Goal: Task Accomplishment & Management: Manage account settings

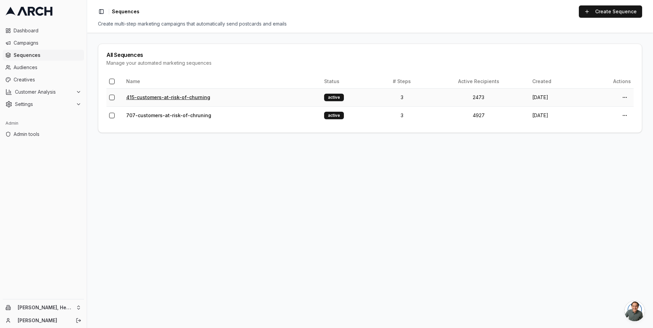
click at [178, 95] on link "415-customers-at-risk-of-churning" at bounding box center [168, 97] width 84 height 6
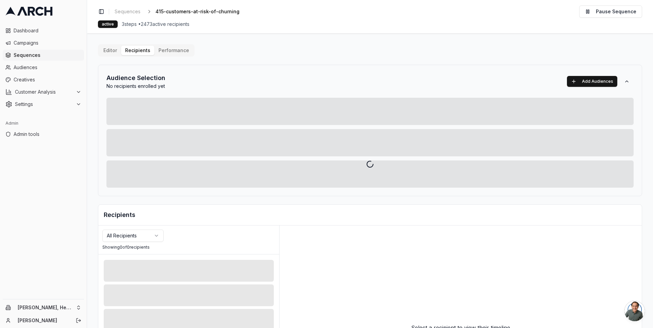
click at [174, 50] on div at bounding box center [370, 164] width 566 height 328
click at [176, 48] on div at bounding box center [370, 164] width 566 height 328
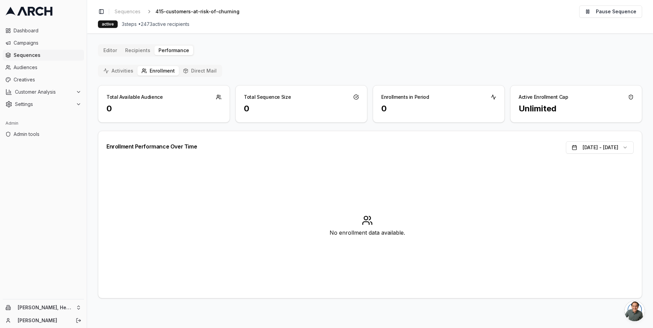
click at [191, 66] on button "Direct Mail" at bounding box center [200, 71] width 42 height 10
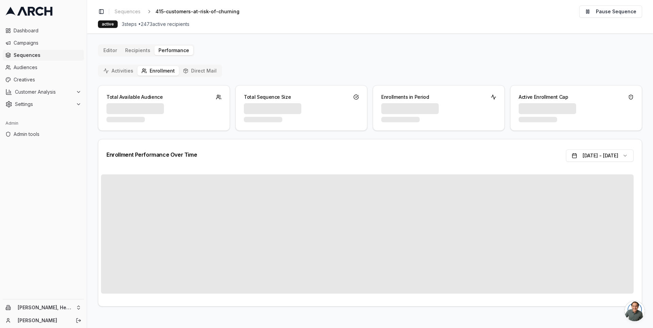
click at [160, 68] on button "Enrollment" at bounding box center [157, 71] width 41 height 10
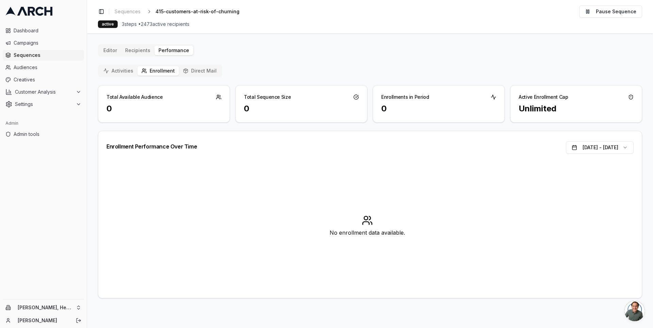
click at [190, 71] on button "Direct Mail" at bounding box center [200, 71] width 42 height 10
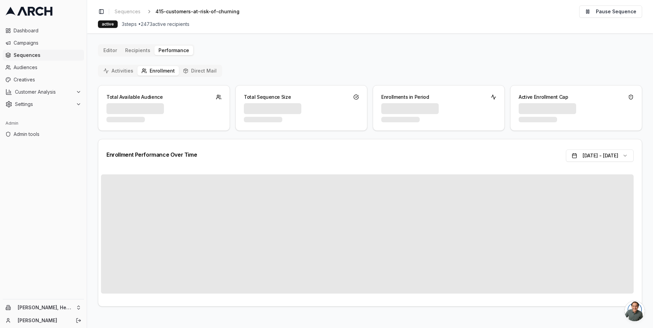
click at [151, 68] on button "Enrollment" at bounding box center [157, 71] width 41 height 10
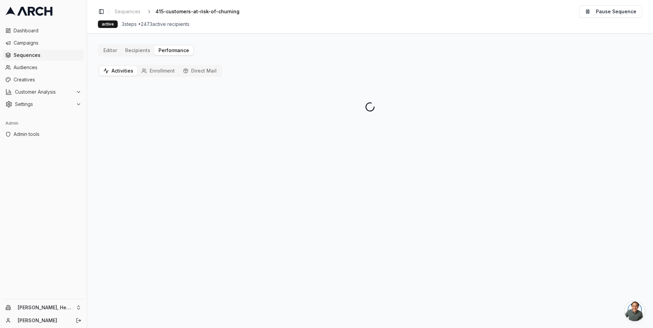
click at [118, 68] on button "Activities" at bounding box center [118, 71] width 38 height 10
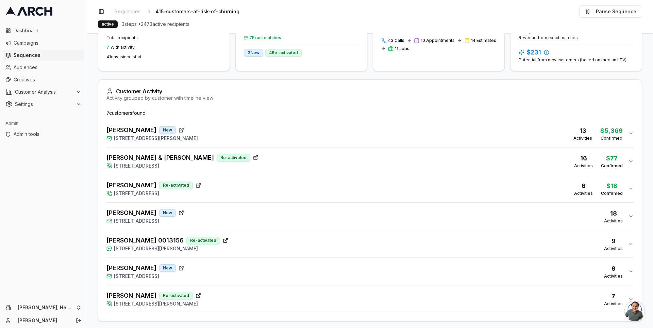
scroll to position [129, 0]
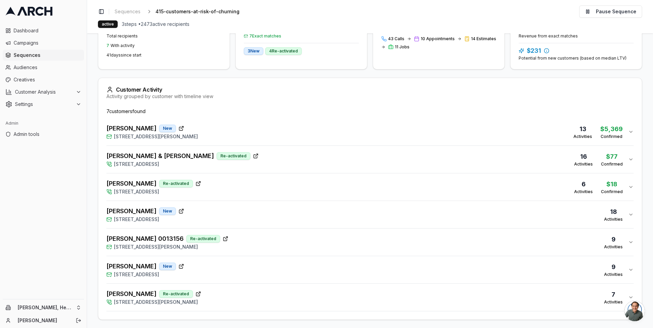
click at [218, 207] on div "[PERSON_NAME] New [STREET_ADDRESS] 18 Activities" at bounding box center [367, 214] width 522 height 16
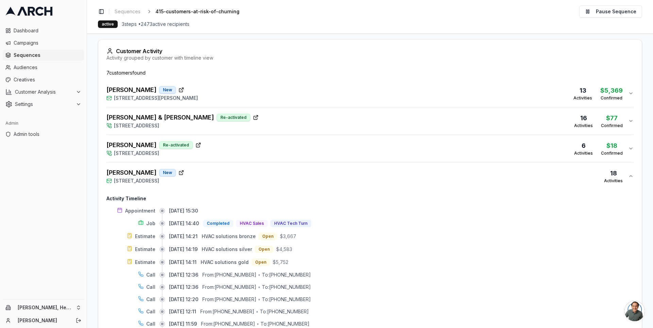
click at [228, 174] on div "[PERSON_NAME] New [STREET_ADDRESS] 18 Activities" at bounding box center [367, 176] width 522 height 16
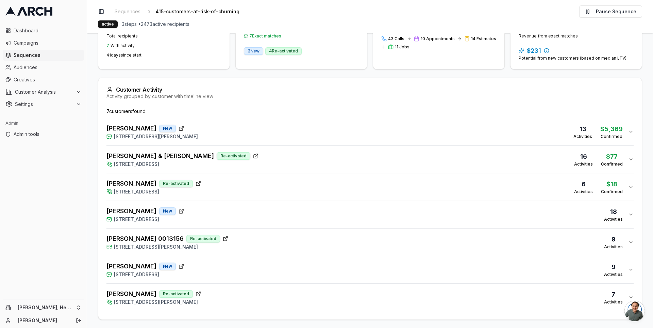
click at [232, 266] on div "[PERSON_NAME] New [STREET_ADDRESS] 9 Activities" at bounding box center [367, 269] width 522 height 16
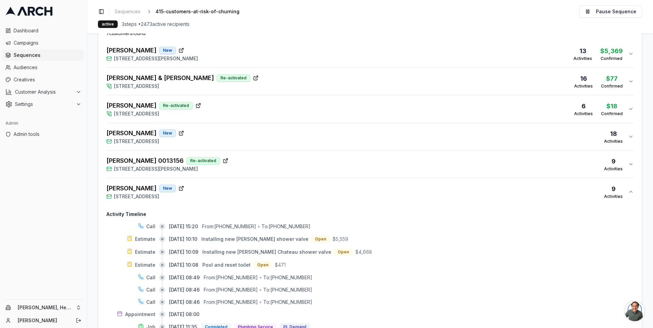
click at [227, 190] on div "[PERSON_NAME] New [STREET_ADDRESS] 9 Activities" at bounding box center [367, 191] width 522 height 16
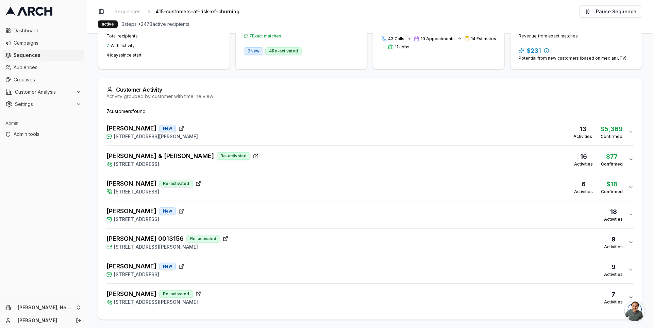
scroll to position [0, 0]
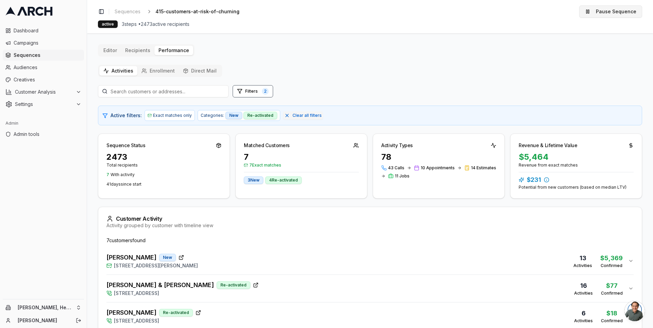
click at [598, 12] on button "Pause Sequence" at bounding box center [610, 11] width 63 height 12
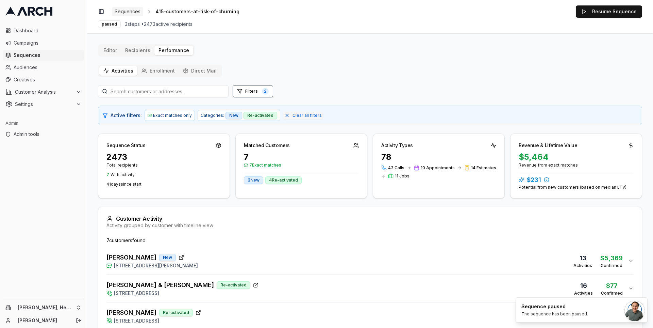
click at [130, 14] on span "Sequences" at bounding box center [128, 11] width 26 height 7
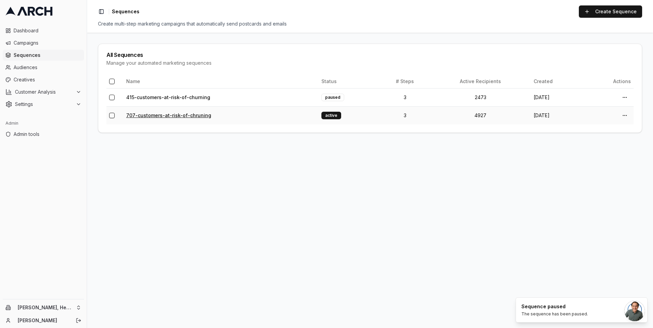
click at [177, 116] on link "707-customers-at-risk-of-chruning" at bounding box center [168, 115] width 85 height 6
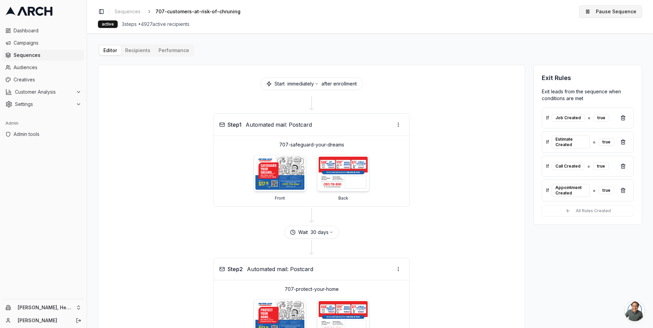
click at [610, 11] on button "Pause Sequence" at bounding box center [610, 11] width 63 height 12
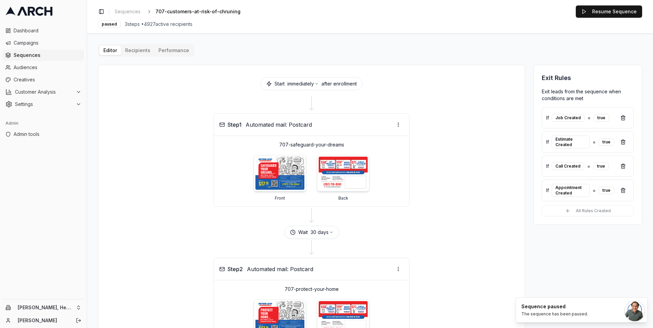
click at [140, 50] on div "Editor Recipients Performance Start immediately after enrollment Step 1 Automat…" at bounding box center [370, 279] width 544 height 470
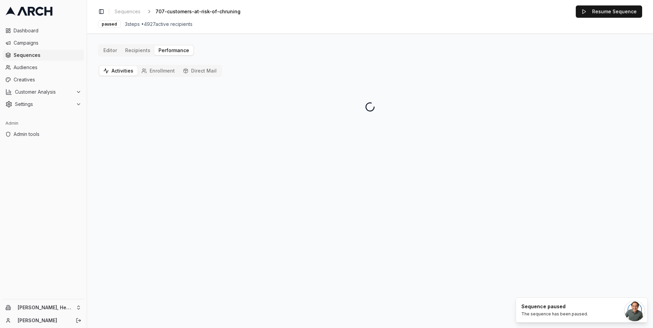
click at [124, 72] on button "Activities" at bounding box center [118, 71] width 38 height 10
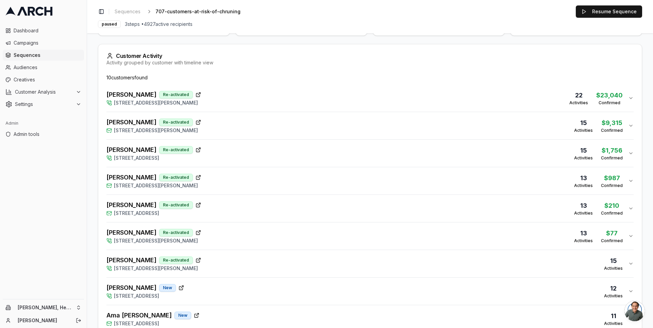
scroll to position [211, 0]
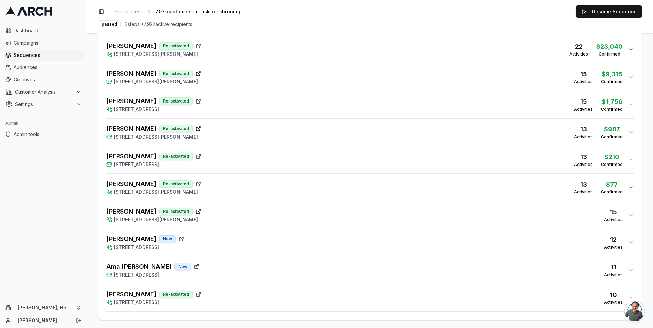
click at [226, 212] on div "[PERSON_NAME] [STREET_ADDRESS][PERSON_NAME] 15 Activities" at bounding box center [367, 214] width 522 height 16
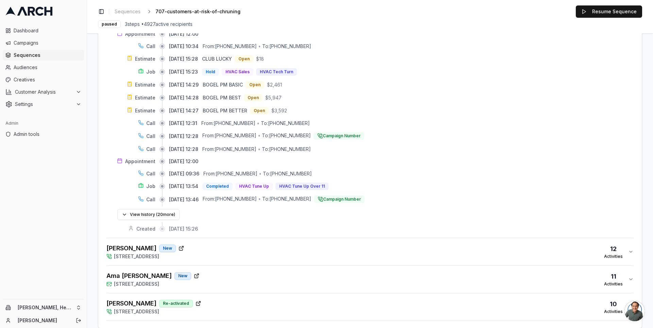
scroll to position [434, 0]
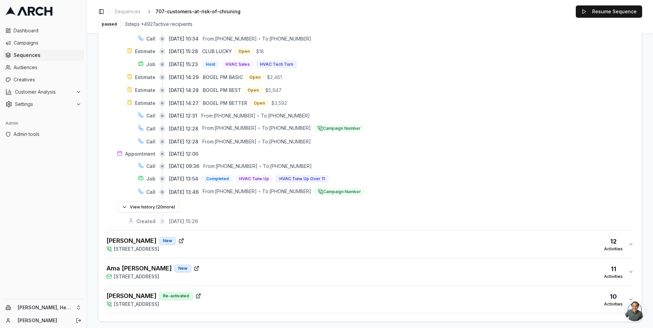
click at [231, 240] on div "[PERSON_NAME] [GEOGRAPHIC_DATA][STREET_ADDRESS] 12 Activities" at bounding box center [367, 244] width 522 height 16
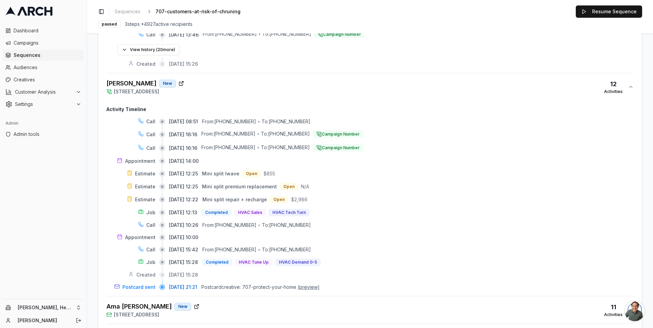
scroll to position [628, 0]
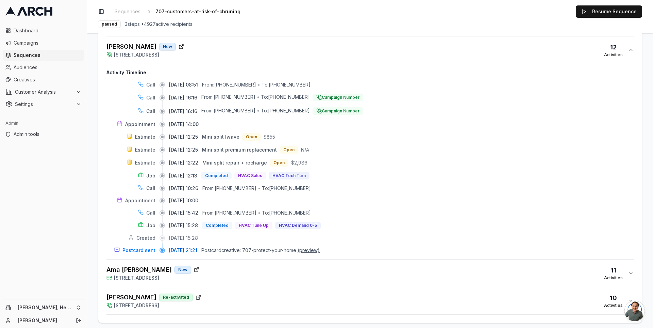
click at [244, 265] on div "Ama [PERSON_NAME] New [STREET_ADDRESS] 11 Activities" at bounding box center [367, 273] width 522 height 16
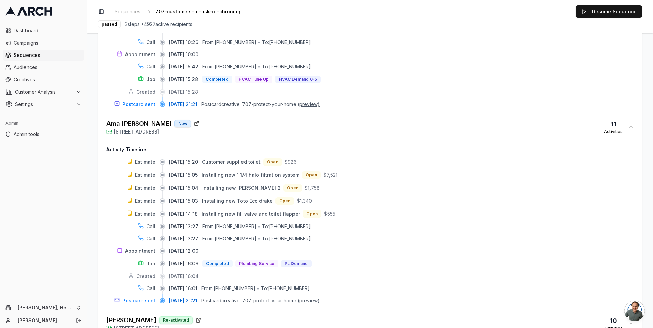
scroll to position [795, 0]
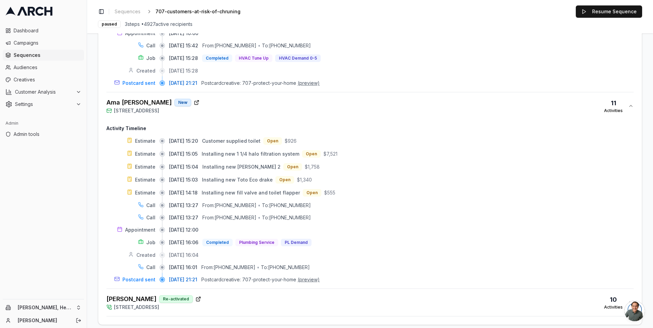
click at [243, 295] on div "[PERSON_NAME] Re-activated [STREET_ADDRESS] 10 Activities" at bounding box center [367, 302] width 522 height 16
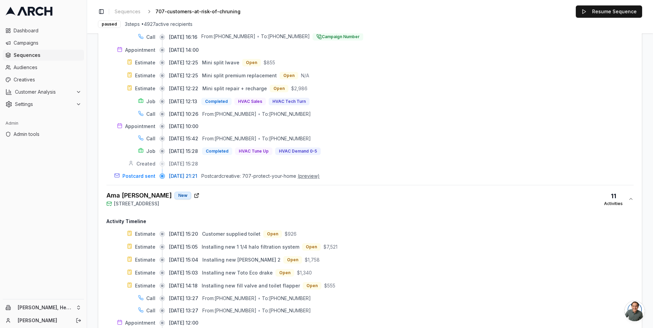
scroll to position [968, 0]
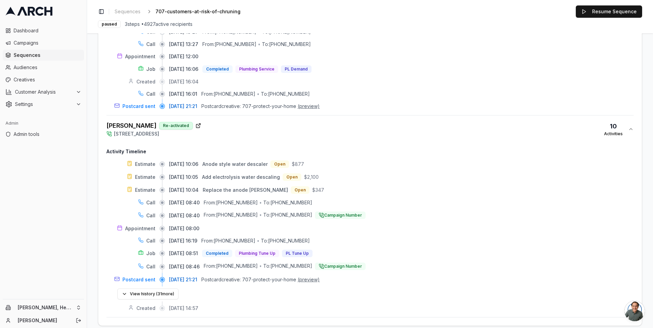
click at [316, 276] on button "(preview)" at bounding box center [309, 279] width 22 height 7
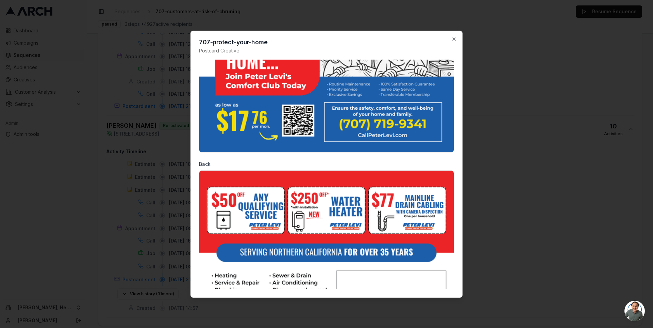
scroll to position [0, 0]
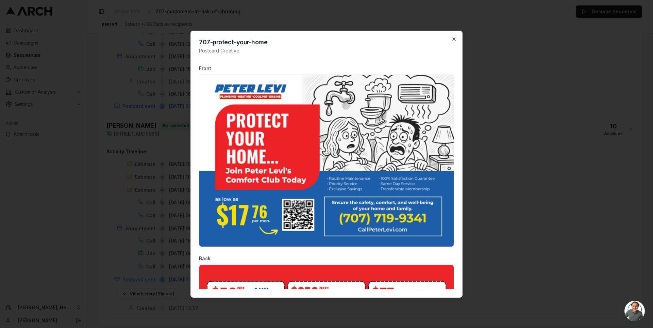
click at [454, 38] on icon "button" at bounding box center [453, 38] width 5 height 5
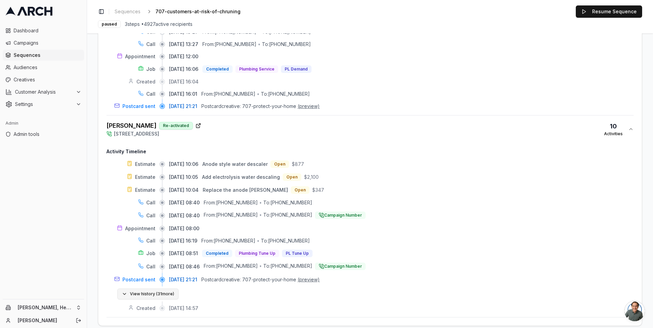
click at [168, 288] on button "View history ( 31 more)" at bounding box center [147, 293] width 61 height 11
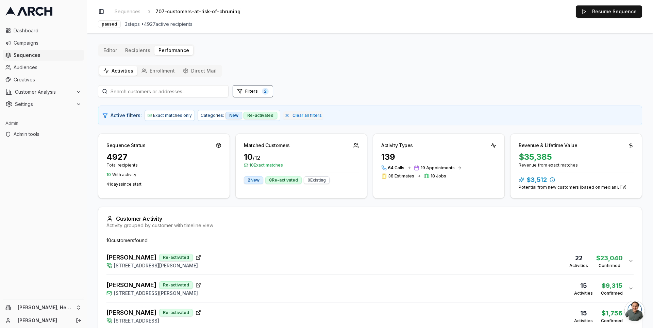
click at [93, 100] on main "Editor Recipients Performance Activities Enrollment Direct Mail Filters 2 Activ…" at bounding box center [370, 180] width 566 height 294
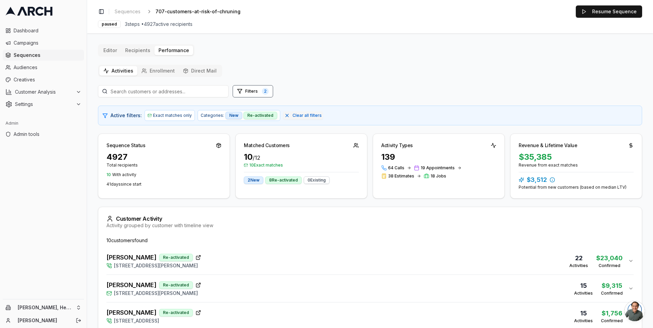
click at [88, 37] on main "Editor Recipients Performance Activities Enrollment Direct Mail Filters 2 Activ…" at bounding box center [370, 180] width 566 height 294
click at [109, 9] on div "Toggle Sidebar Sequences 707-customers-at-risk-of-chruning Edit" at bounding box center [174, 12] width 153 height 10
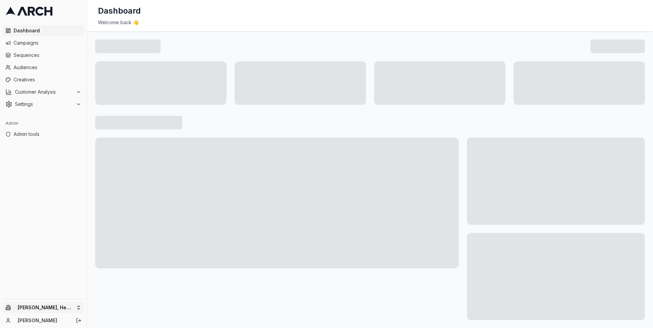
click at [61, 309] on html "Dashboard Campaigns Sequences Audiences Creatives Customer Analysis Settings Ad…" at bounding box center [326, 164] width 653 height 328
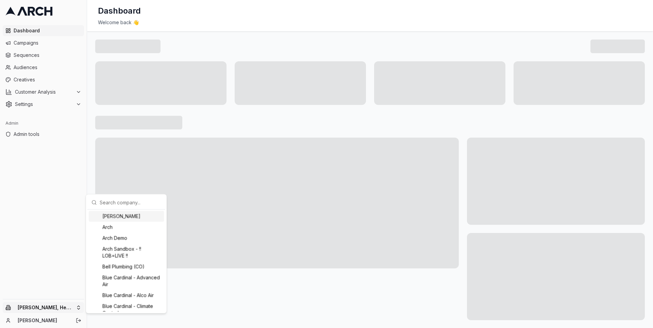
click at [115, 207] on input "text" at bounding box center [131, 202] width 62 height 14
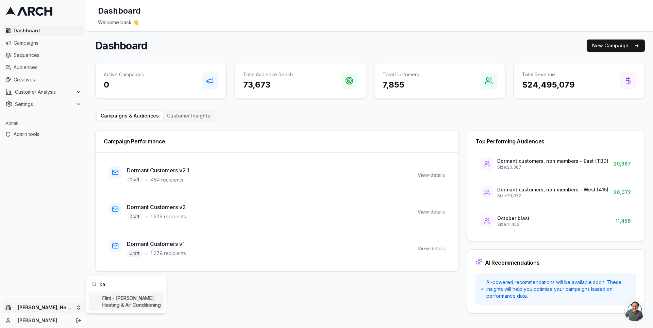
type input "k"
type input "pacific"
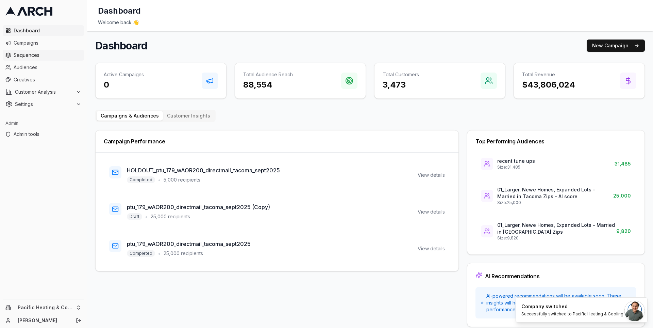
click at [52, 54] on span "Sequences" at bounding box center [48, 55] width 68 height 7
